Goal: Task Accomplishment & Management: Use online tool/utility

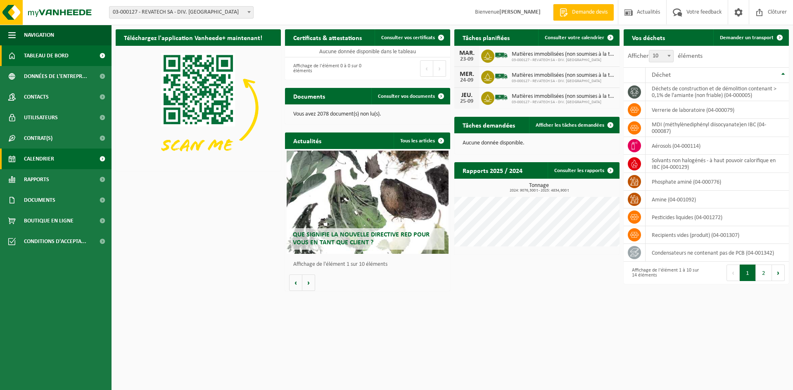
click at [64, 159] on link "Calendrier" at bounding box center [56, 159] width 112 height 21
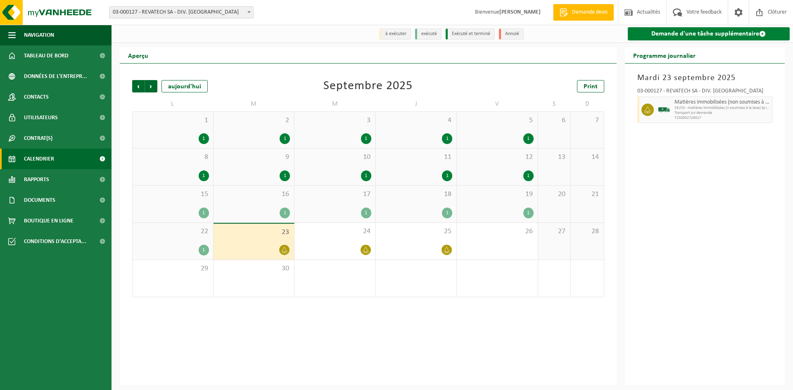
click at [675, 32] on link "Demande d'une tâche supplémentaire" at bounding box center [709, 33] width 162 height 13
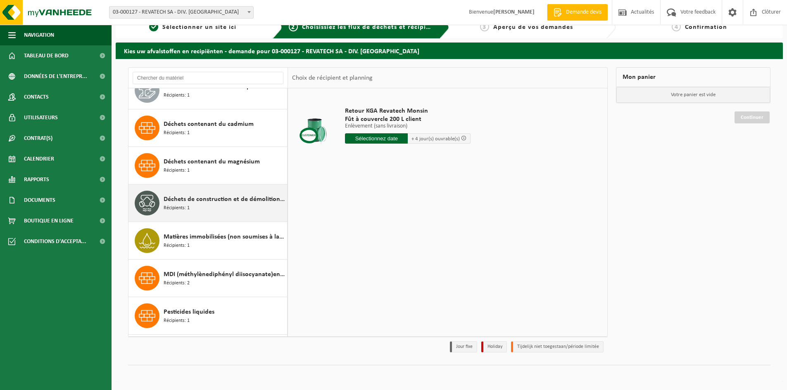
scroll to position [124, 0]
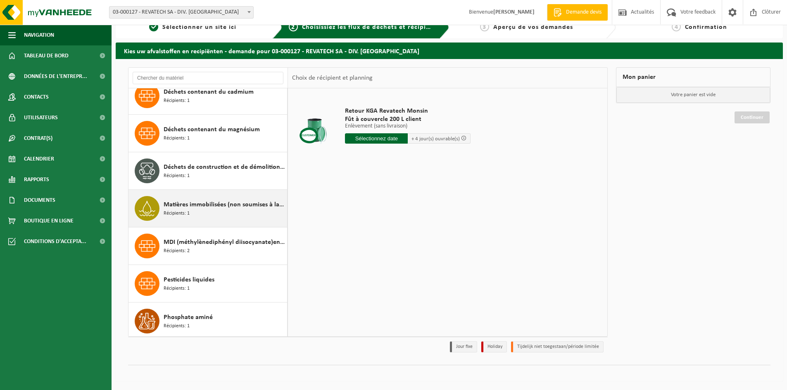
click at [209, 206] on span "Matières immobilisées (non soumises à la taxe)" at bounding box center [224, 205] width 121 height 10
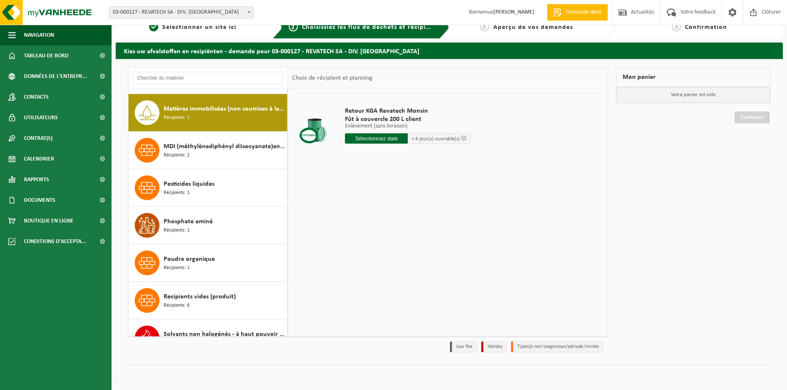
scroll to position [226, 0]
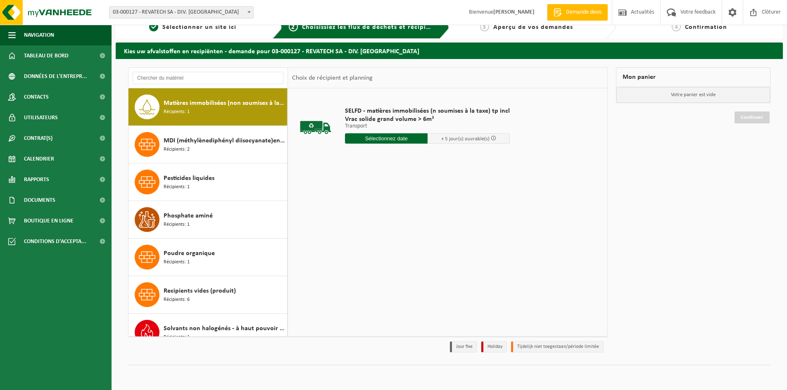
click at [397, 137] on input "text" at bounding box center [386, 138] width 83 height 10
click at [352, 238] on div "29" at bounding box center [352, 238] width 14 height 13
type input "à partir de 2025-09-29"
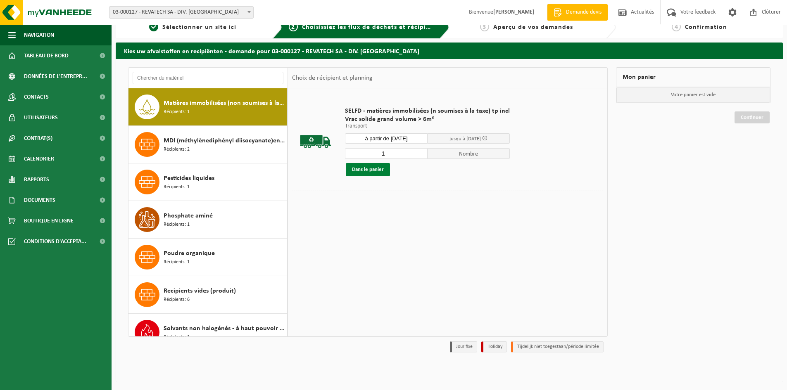
click at [375, 170] on button "Dans le panier" at bounding box center [368, 169] width 44 height 13
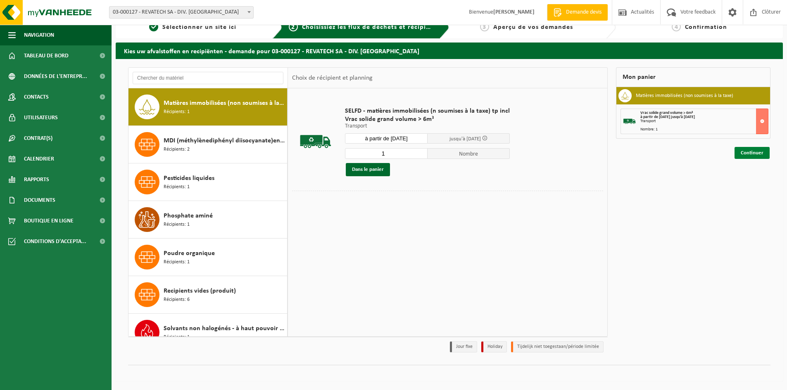
click at [748, 152] on link "Continuer" at bounding box center [752, 153] width 35 height 12
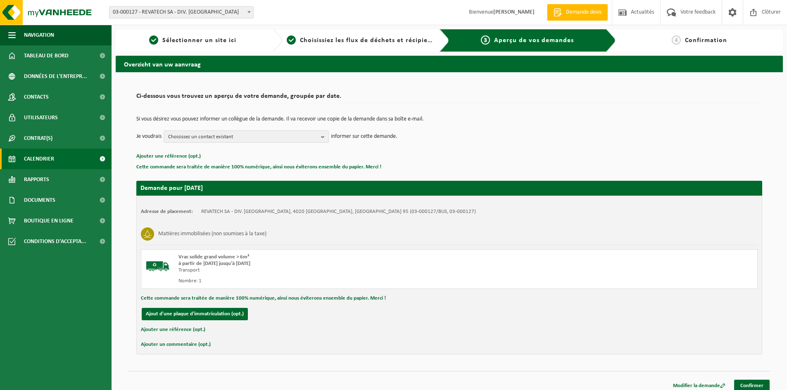
click at [41, 159] on span "Calendrier" at bounding box center [39, 159] width 30 height 21
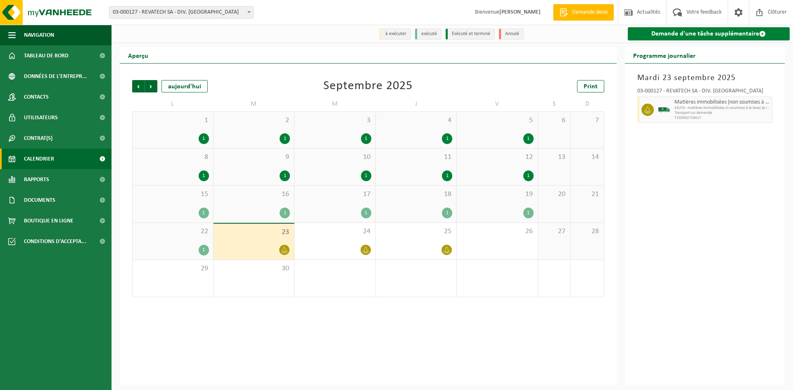
click at [749, 33] on link "Demande d'une tâche supplémentaire" at bounding box center [709, 33] width 162 height 13
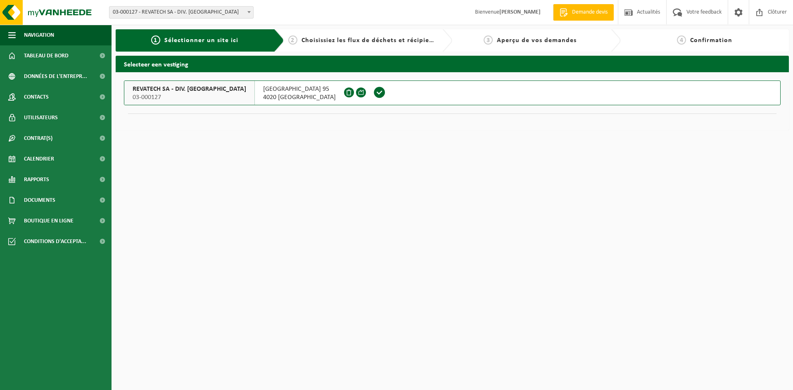
click at [373, 93] on span at bounding box center [379, 92] width 12 height 12
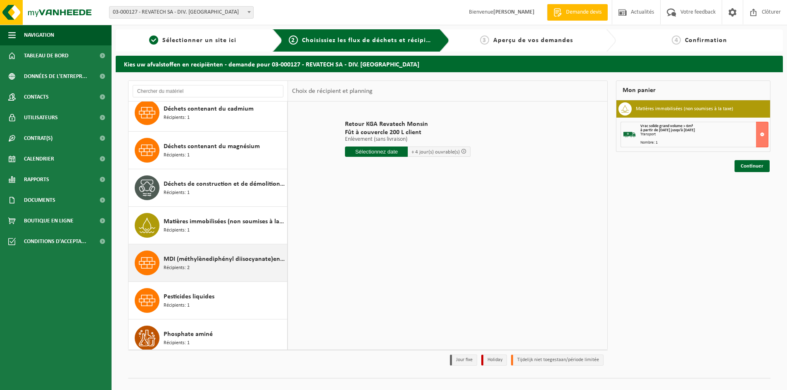
scroll to position [124, 0]
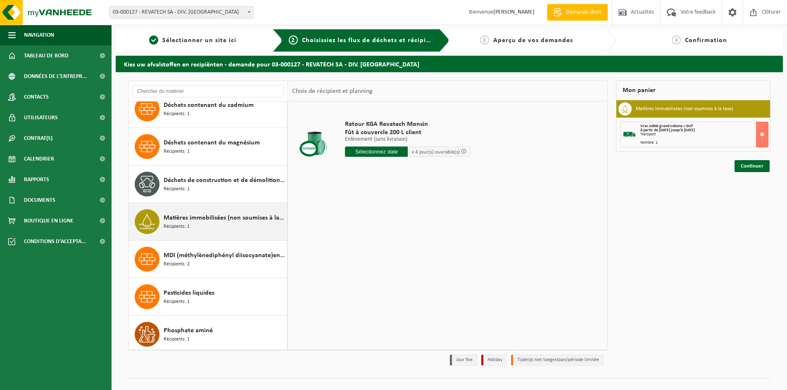
click at [209, 221] on span "Matières immobilisées (non soumises à la taxe)" at bounding box center [224, 218] width 121 height 10
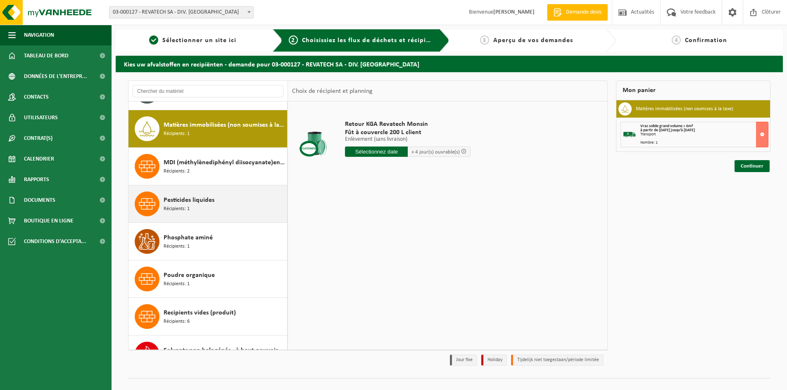
scroll to position [226, 0]
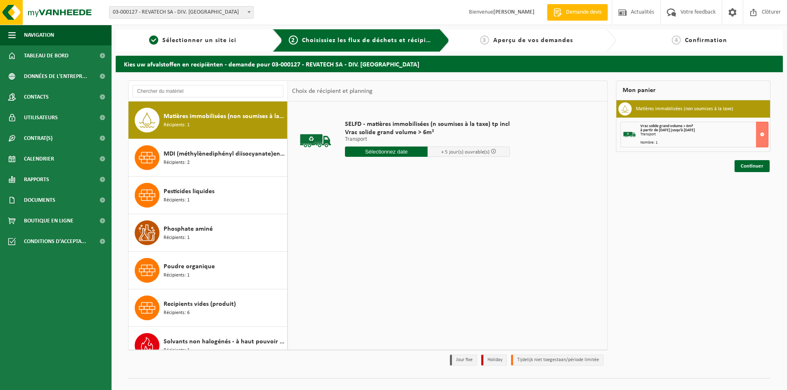
click at [397, 150] on input "text" at bounding box center [386, 152] width 83 height 10
click at [368, 249] on div "30" at bounding box center [367, 251] width 14 height 13
type input "à partir de 2025-09-30"
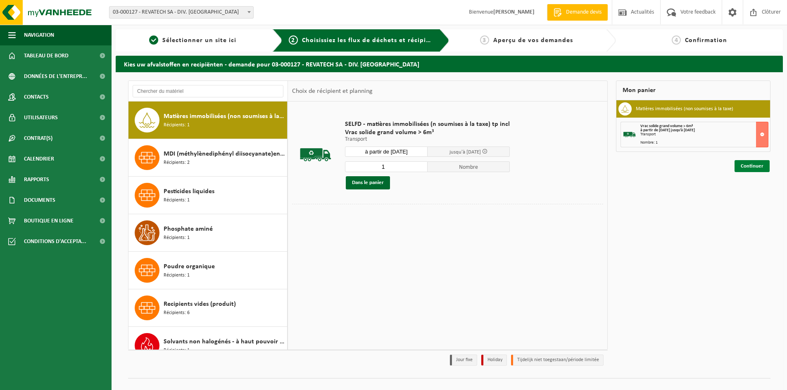
click at [749, 166] on link "Continuer" at bounding box center [752, 166] width 35 height 12
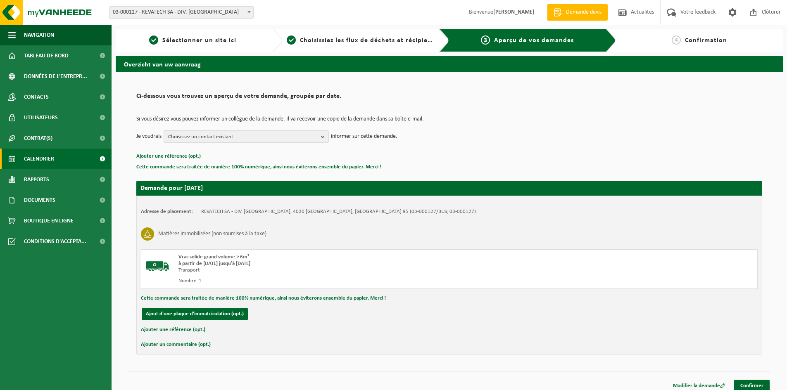
click at [45, 159] on span "Calendrier" at bounding box center [39, 159] width 30 height 21
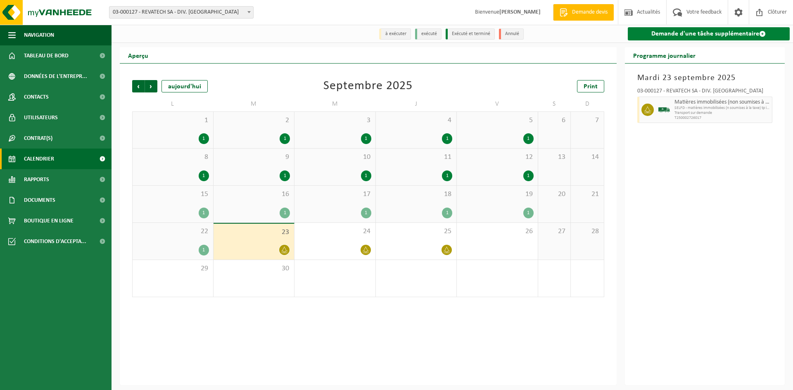
click at [724, 34] on link "Demande d'une tâche supplémentaire" at bounding box center [709, 33] width 162 height 13
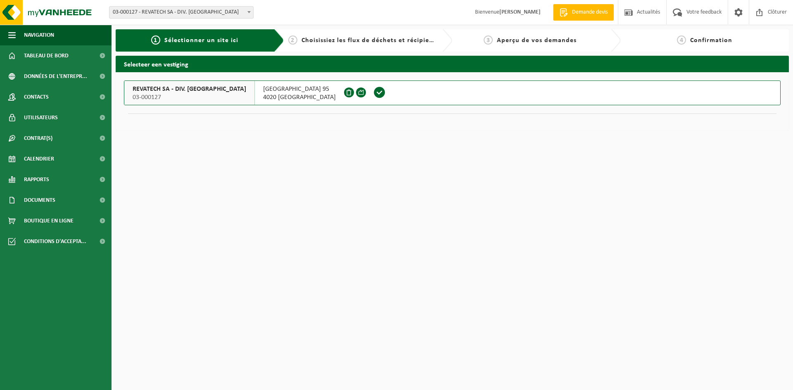
click at [373, 89] on span at bounding box center [379, 92] width 12 height 12
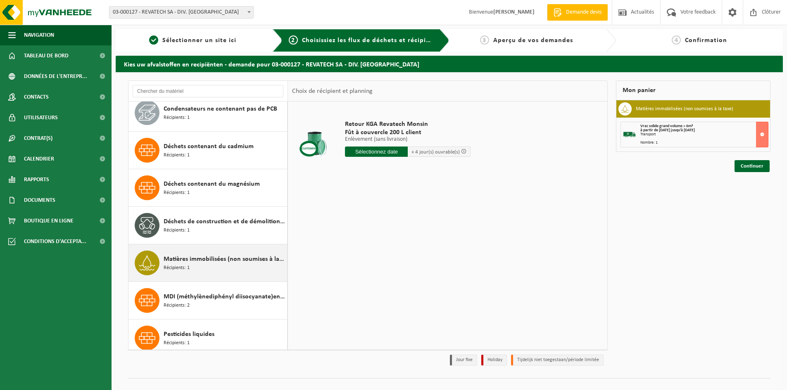
click at [213, 263] on span "Matières immobilisées (non soumises à la taxe)" at bounding box center [224, 259] width 121 height 10
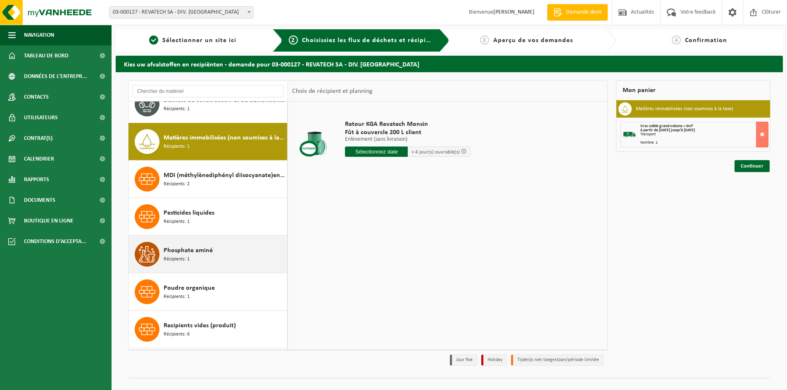
scroll to position [226, 0]
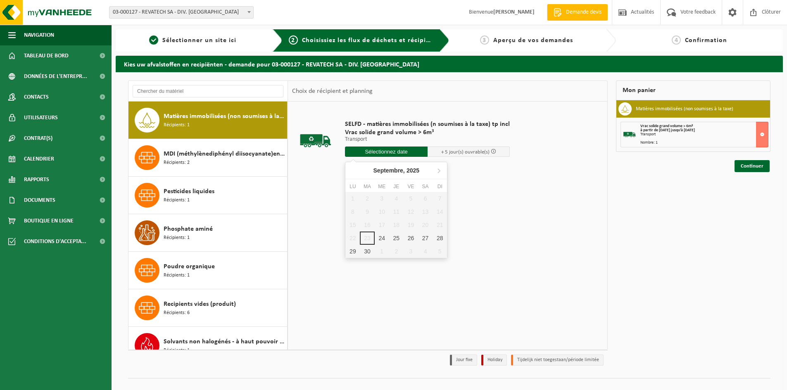
click at [392, 150] on input "text" at bounding box center [386, 152] width 83 height 10
click at [364, 250] on div "30" at bounding box center [367, 251] width 14 height 13
type input "à partir de 2025-09-30"
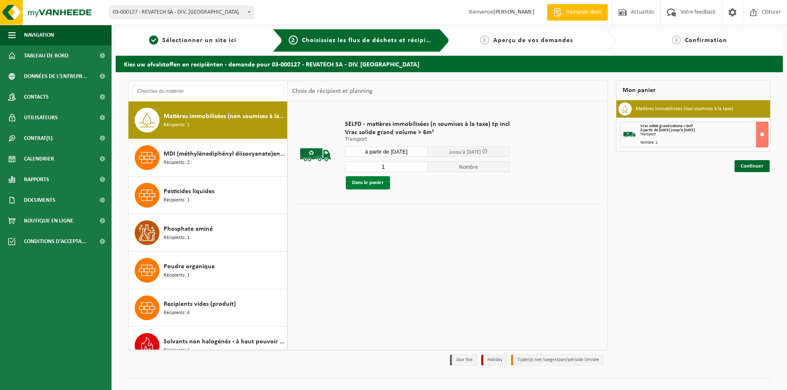
click at [377, 184] on button "Dans le panier" at bounding box center [368, 182] width 44 height 13
click at [757, 197] on link "Continuer" at bounding box center [752, 196] width 35 height 12
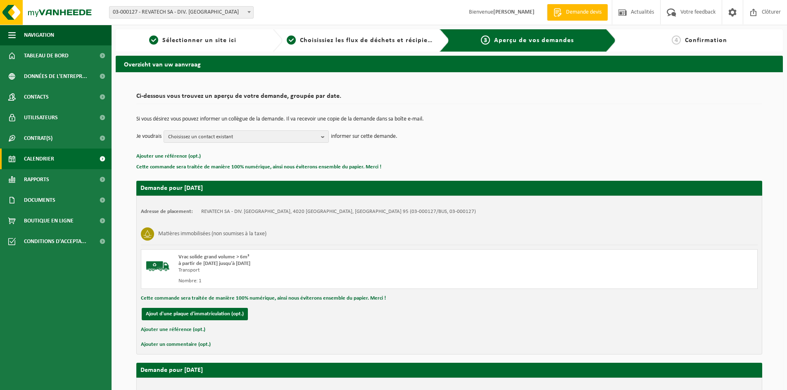
click at [50, 159] on span "Calendrier" at bounding box center [39, 159] width 30 height 21
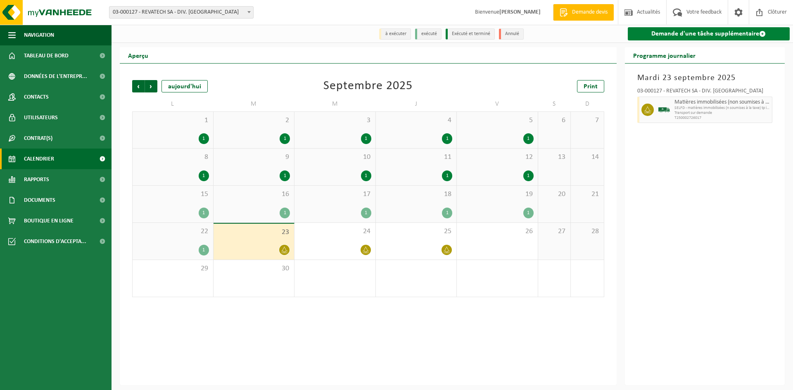
click at [687, 34] on link "Demande d'une tâche supplémentaire" at bounding box center [709, 33] width 162 height 13
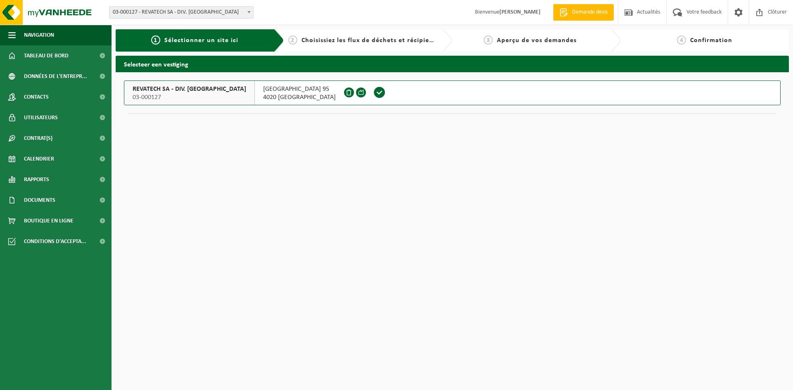
click at [373, 94] on span at bounding box center [379, 92] width 12 height 12
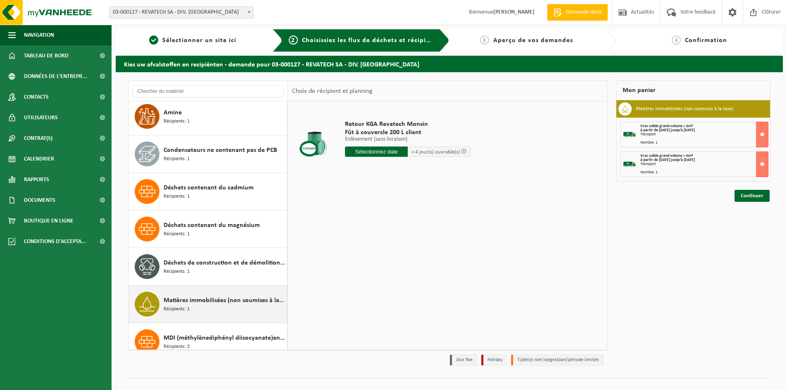
click at [205, 301] on span "Matières immobilisées (non soumises à la taxe)" at bounding box center [224, 301] width 121 height 10
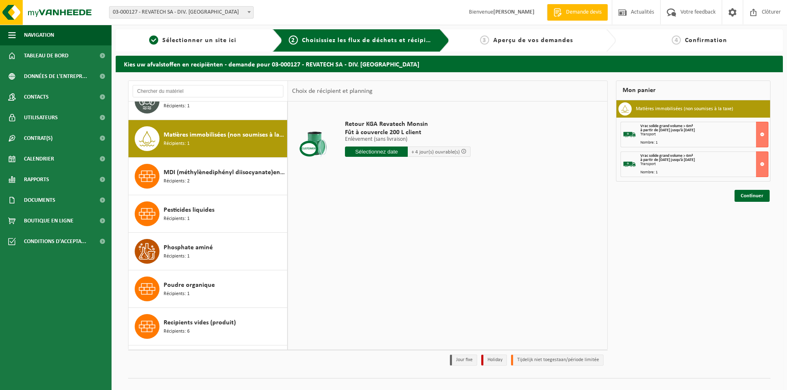
scroll to position [226, 0]
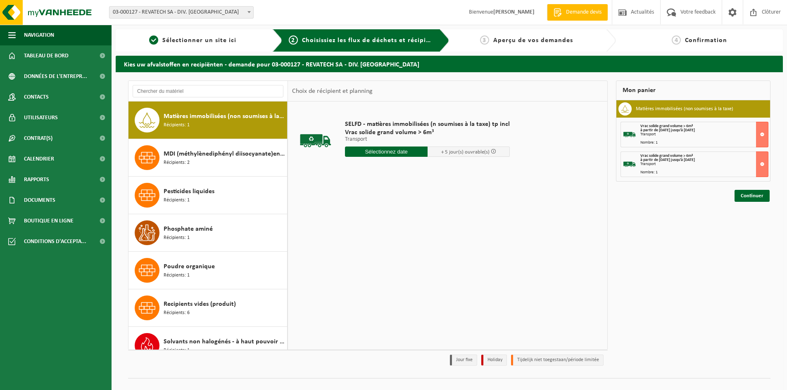
click at [407, 150] on input "text" at bounding box center [386, 152] width 83 height 10
click at [439, 169] on icon at bounding box center [438, 170] width 13 height 13
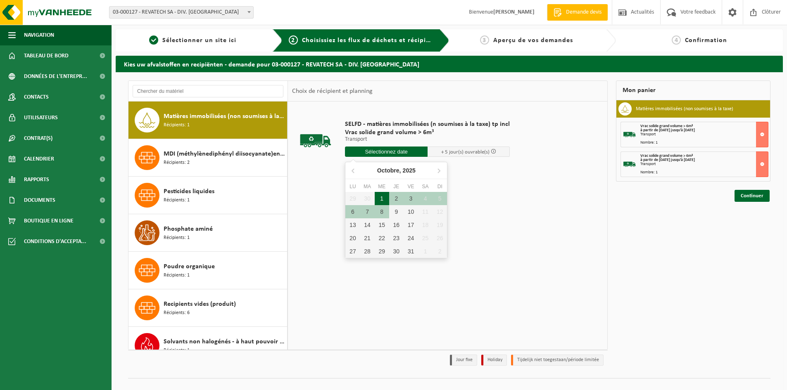
click at [382, 197] on div "1" at bounding box center [382, 198] width 14 height 13
type input "à partir de [DATE]"
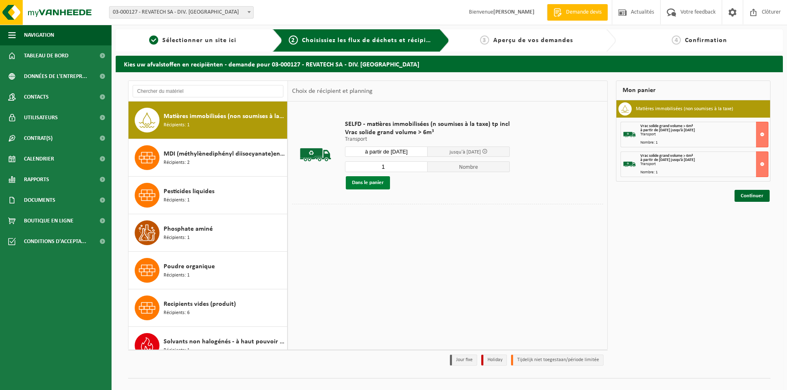
click at [377, 185] on button "Dans le panier" at bounding box center [368, 182] width 44 height 13
click at [747, 226] on link "Continuer" at bounding box center [752, 226] width 35 height 12
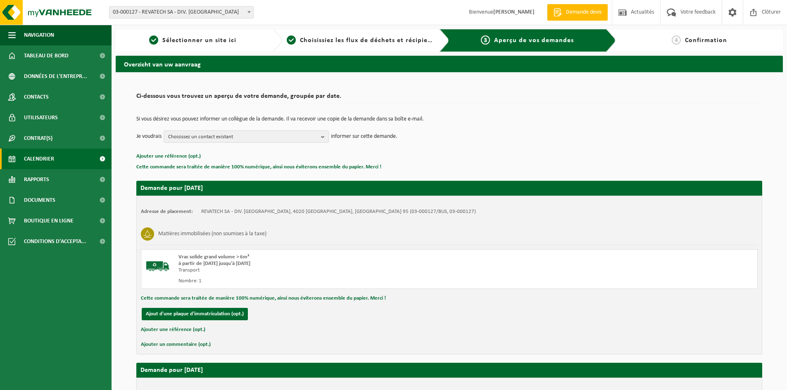
click at [47, 159] on span "Calendrier" at bounding box center [39, 159] width 30 height 21
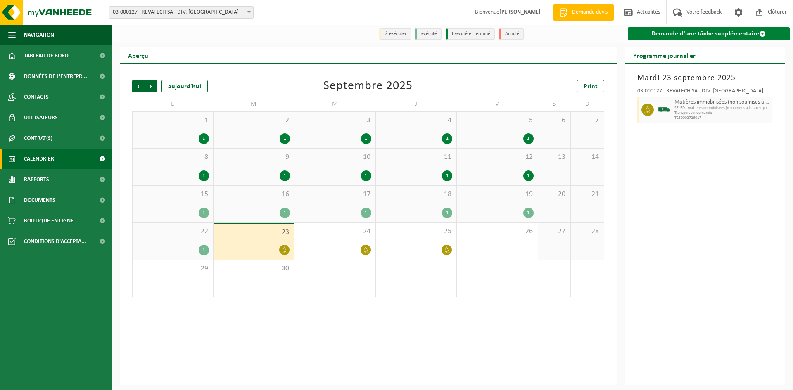
click at [657, 33] on link "Demande d'une tâche supplémentaire" at bounding box center [709, 33] width 162 height 13
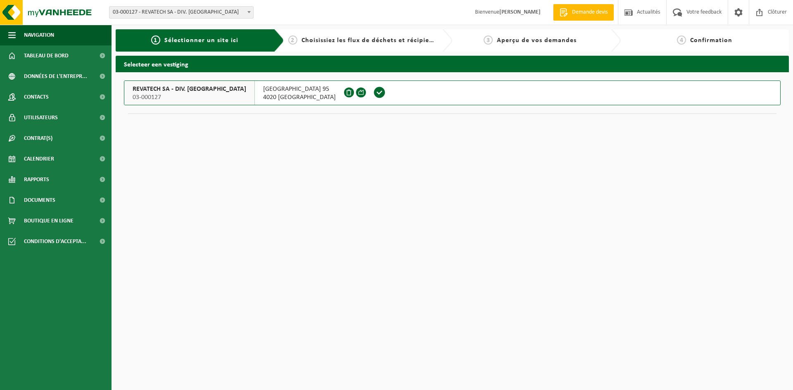
click at [373, 92] on span at bounding box center [379, 92] width 12 height 12
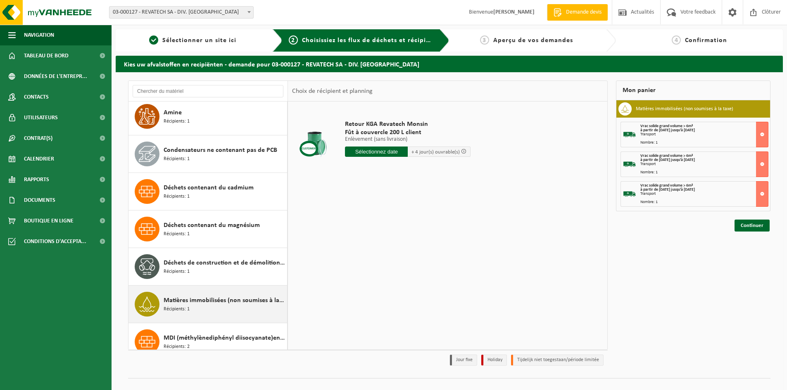
click at [205, 303] on span "Matières immobilisées (non soumises à la taxe)" at bounding box center [224, 301] width 121 height 10
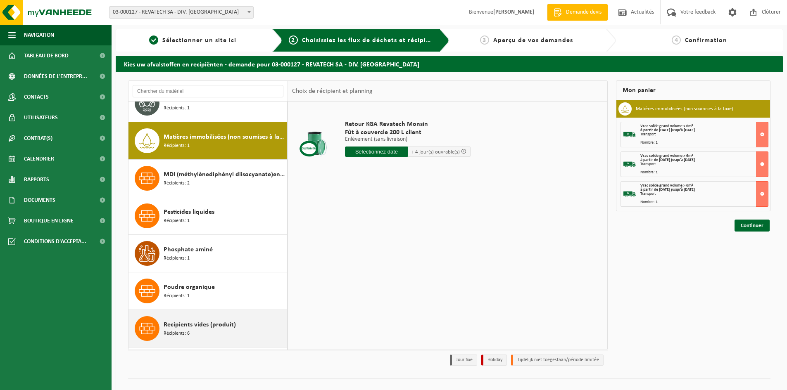
scroll to position [226, 0]
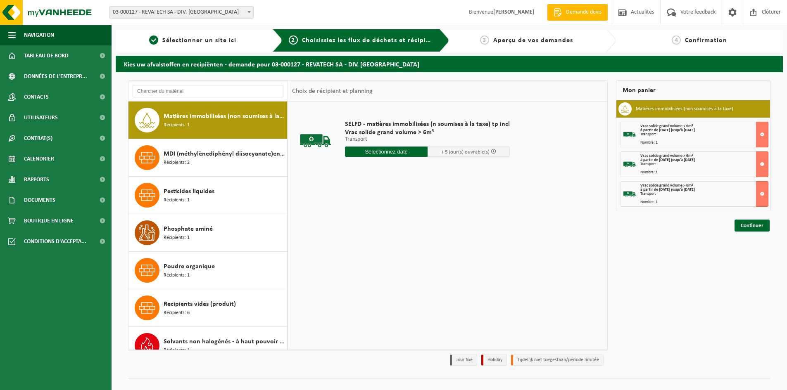
click at [390, 150] on input "text" at bounding box center [386, 152] width 83 height 10
click at [437, 171] on icon at bounding box center [438, 170] width 13 height 13
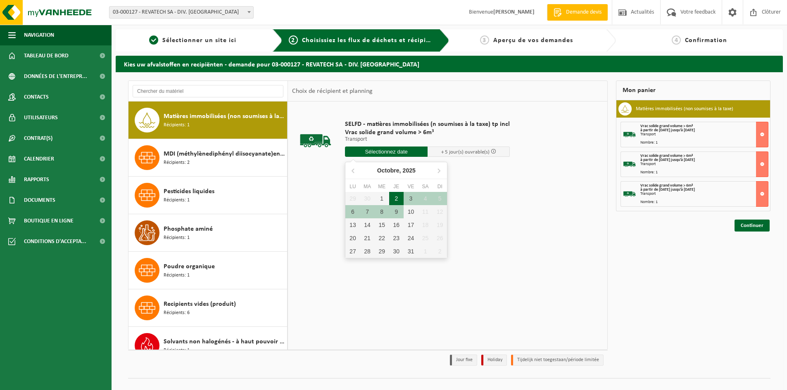
click at [395, 200] on div "2" at bounding box center [396, 198] width 14 height 13
type input "à partir de 2025-10-02"
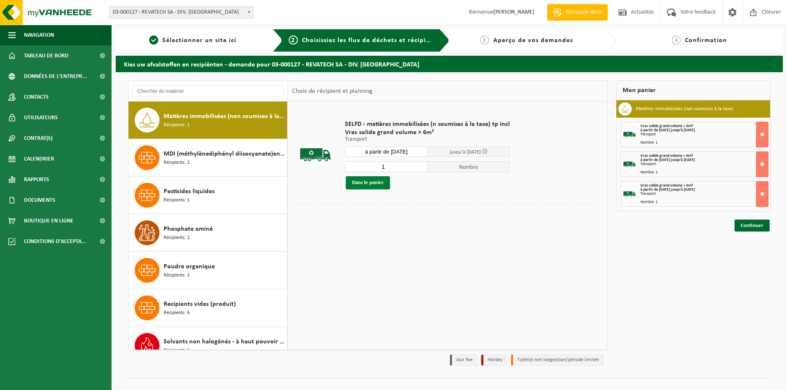
click at [377, 181] on button "Dans le panier" at bounding box center [368, 182] width 44 height 13
click at [760, 255] on link "Continuer" at bounding box center [752, 256] width 35 height 12
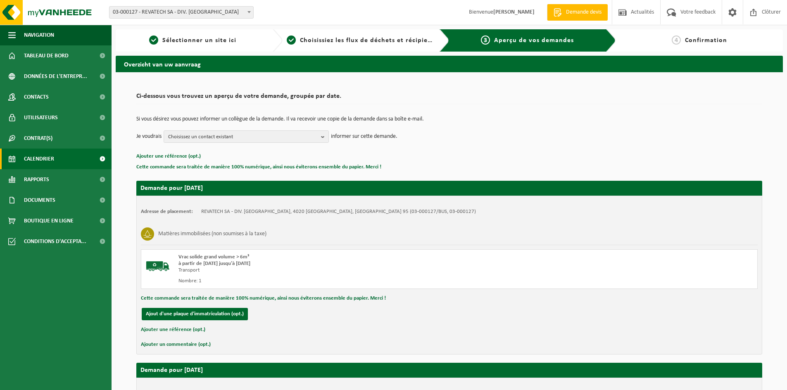
click at [51, 161] on span "Calendrier" at bounding box center [39, 159] width 30 height 21
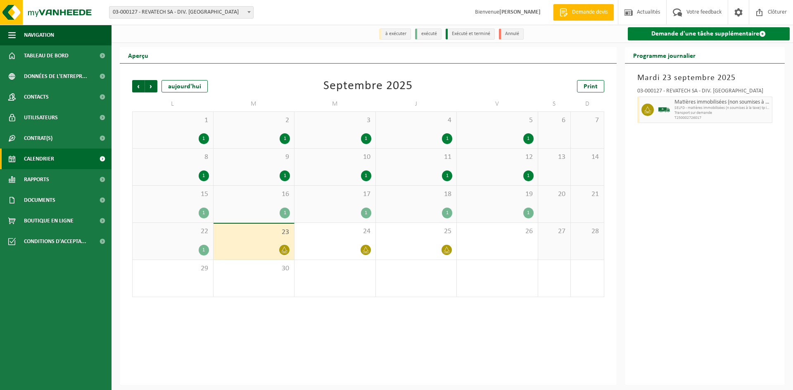
click at [729, 31] on link "Demande d'une tâche supplémentaire" at bounding box center [709, 33] width 162 height 13
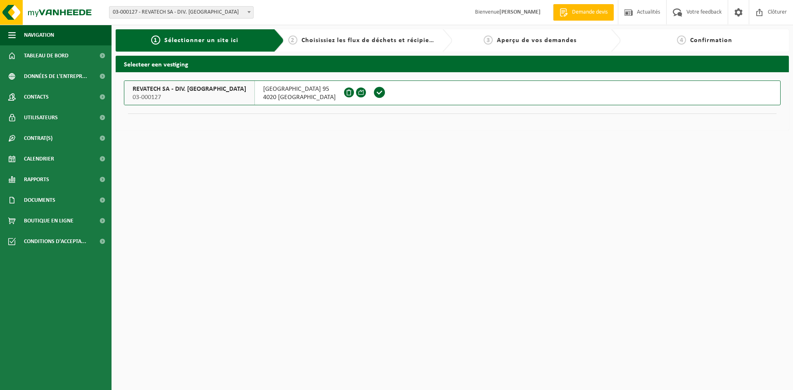
click at [373, 91] on span at bounding box center [379, 92] width 12 height 12
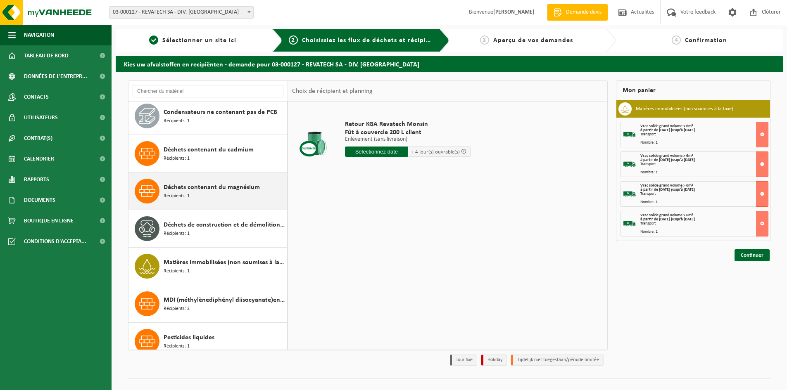
scroll to position [83, 0]
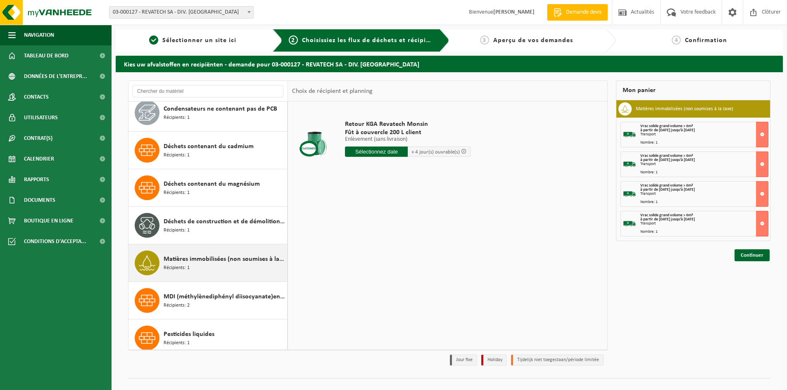
click at [242, 261] on span "Matières immobilisées (non soumises à la taxe)" at bounding box center [224, 259] width 121 height 10
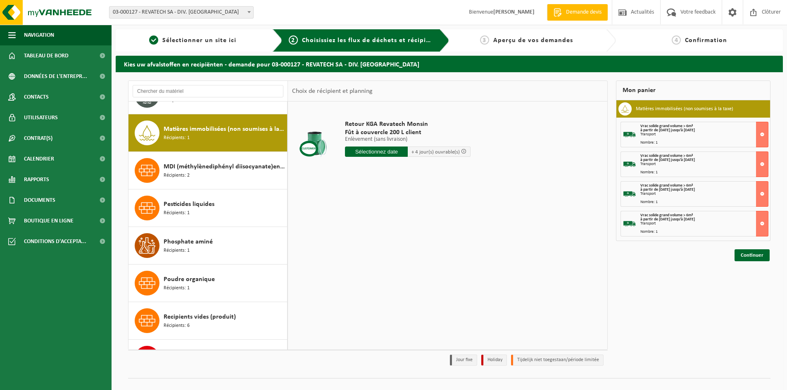
scroll to position [226, 0]
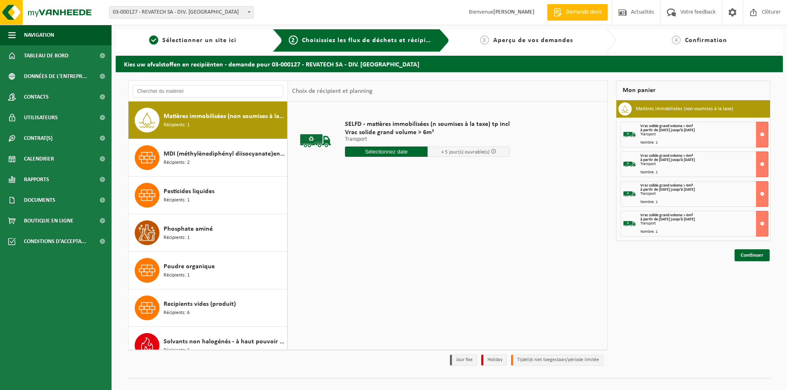
click at [406, 150] on input "text" at bounding box center [386, 152] width 83 height 10
click at [441, 169] on icon at bounding box center [438, 170] width 13 height 13
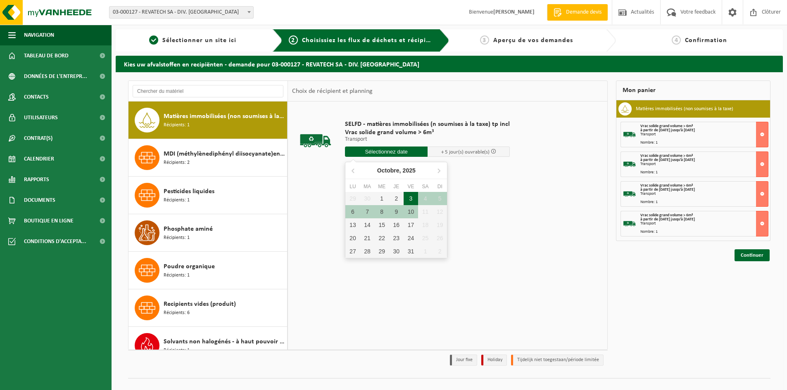
click at [412, 198] on div "3" at bounding box center [411, 198] width 14 height 13
type input "à partir de 2025-10-03"
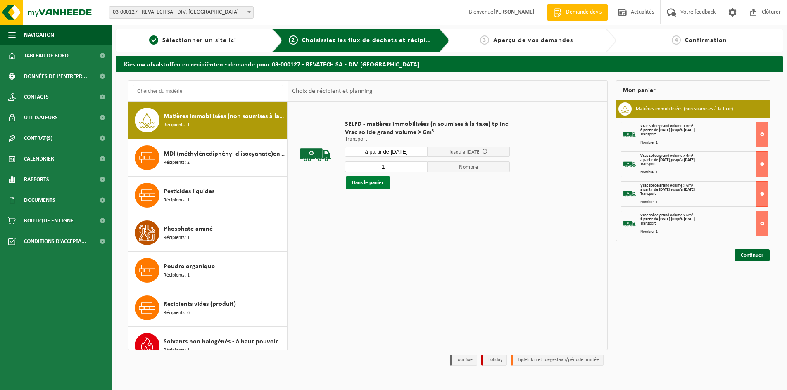
click at [380, 182] on button "Dans le panier" at bounding box center [368, 182] width 44 height 13
click at [753, 285] on link "Continuer" at bounding box center [752, 285] width 35 height 12
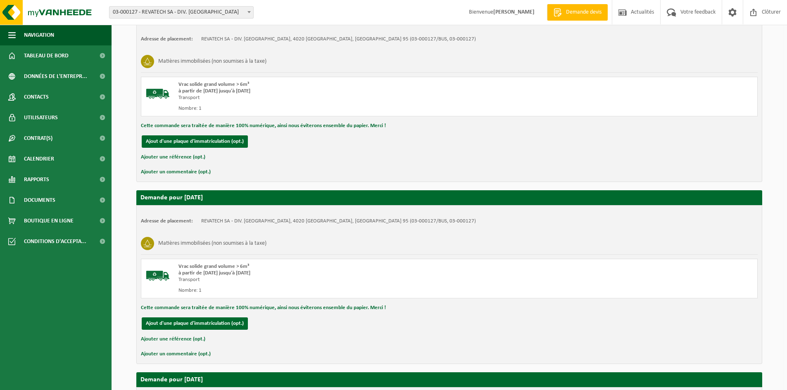
scroll to position [735, 0]
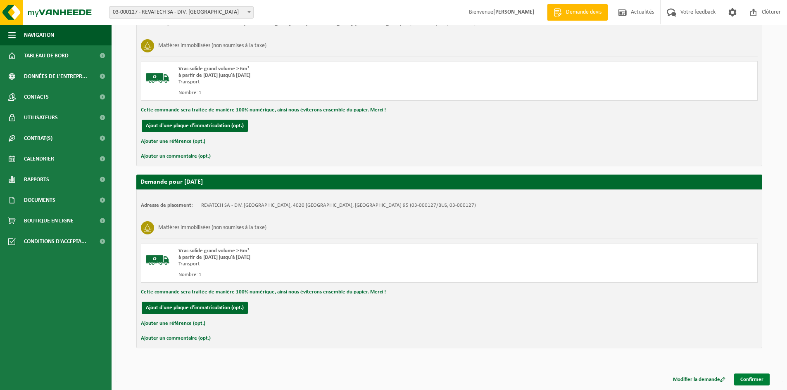
click at [754, 380] on link "Confirmer" at bounding box center [752, 380] width 36 height 12
